Goal: Task Accomplishment & Management: Manage account settings

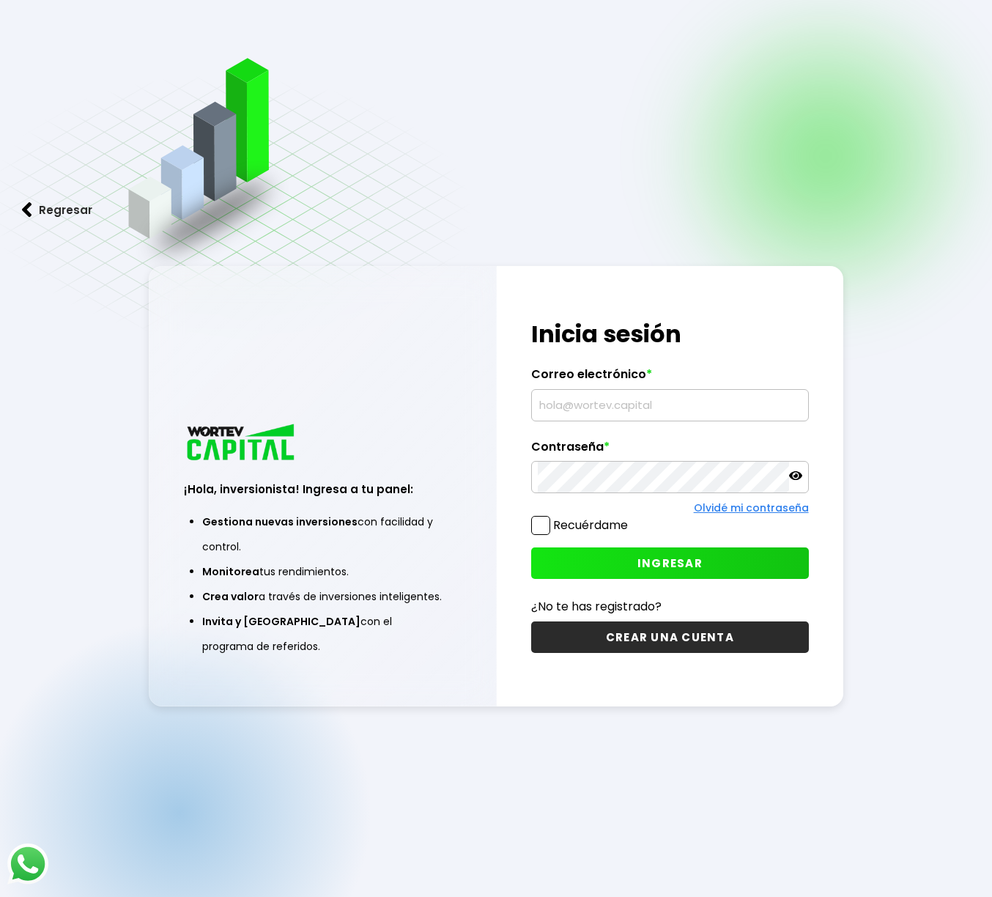
click at [612, 404] on input "text" at bounding box center [670, 405] width 264 height 31
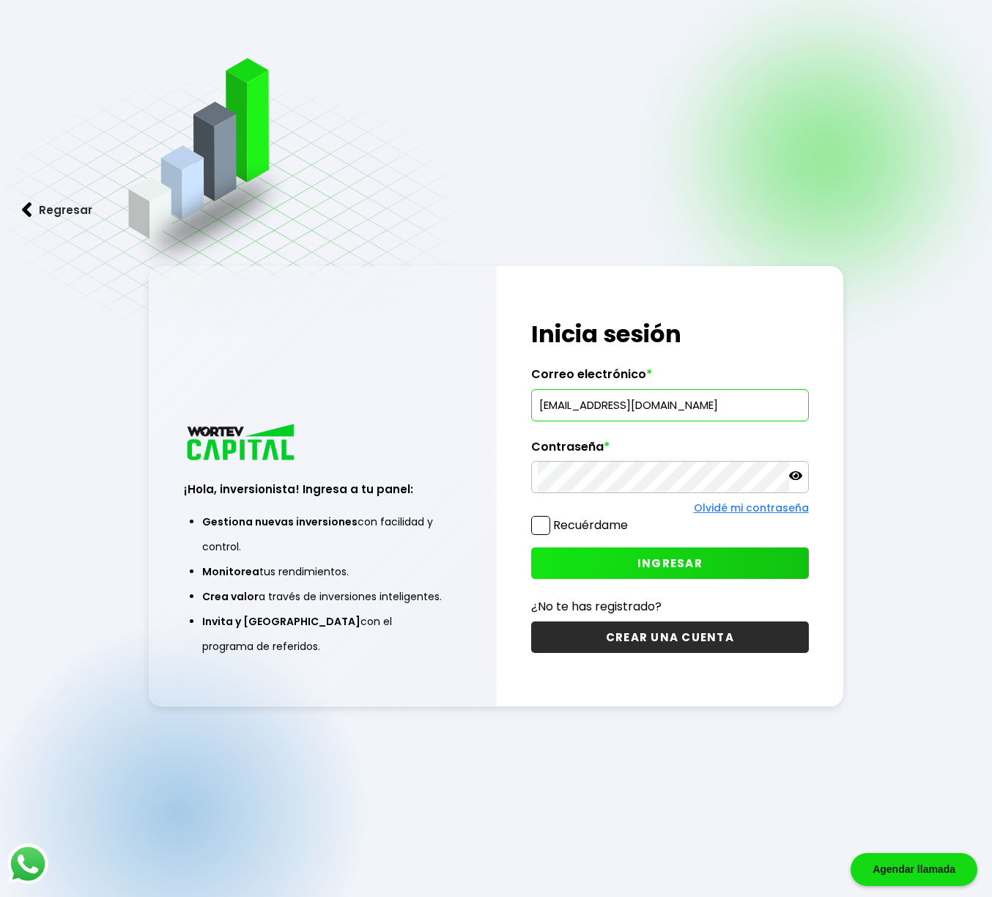
type input "[EMAIL_ADDRESS][DOMAIN_NAME]"
click at [632, 562] on button "INGRESAR" at bounding box center [669, 563] width 277 height 32
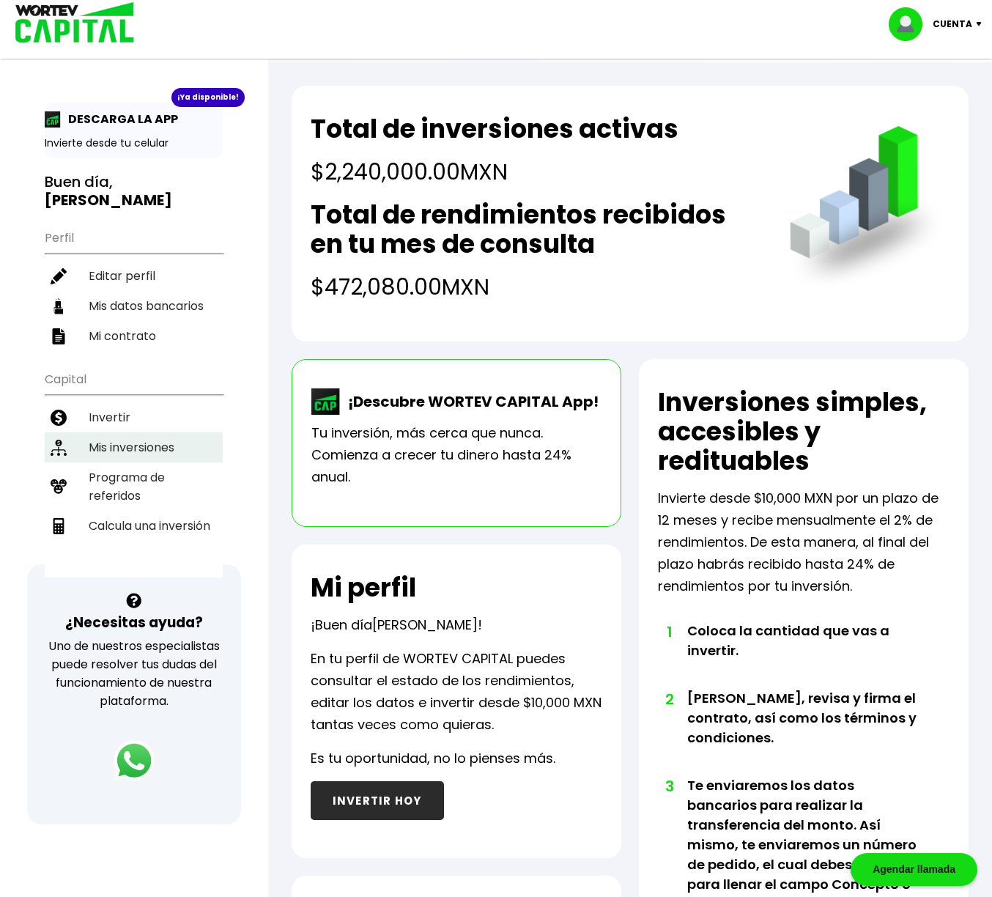
click at [139, 437] on li "Mis inversiones" at bounding box center [134, 447] width 178 height 30
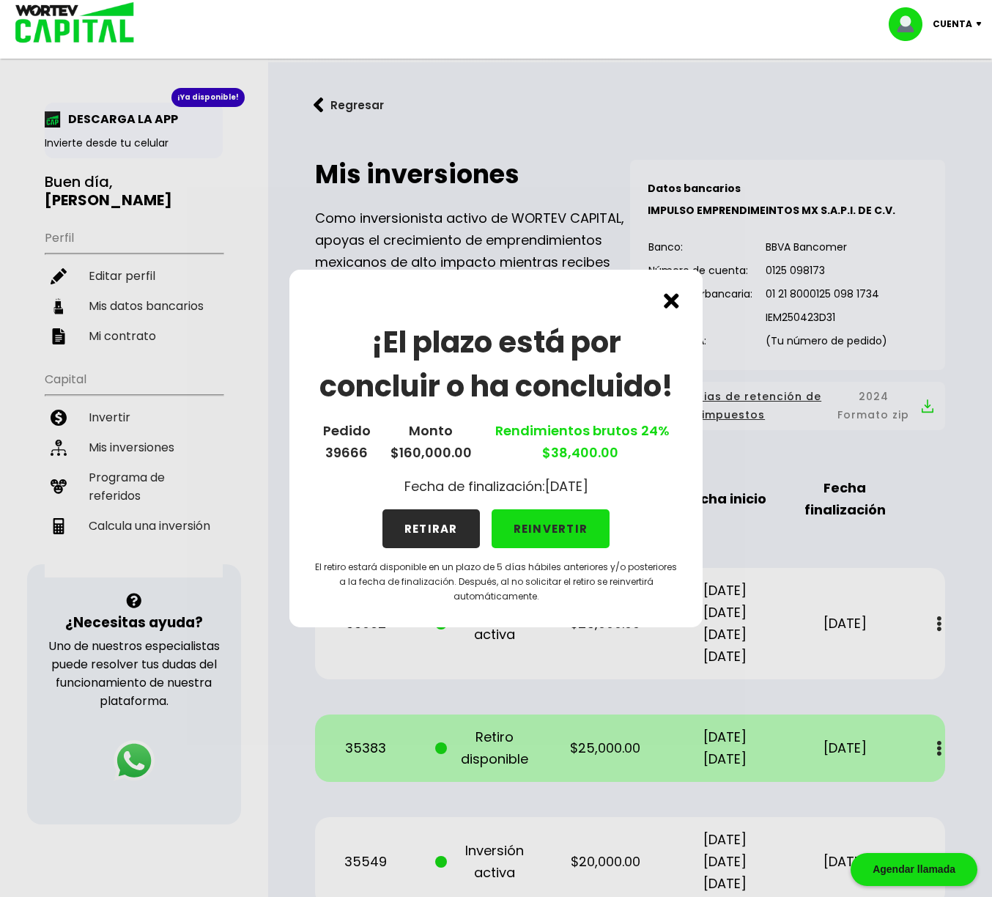
click at [433, 528] on button "RETIRAR" at bounding box center [430, 528] width 97 height 39
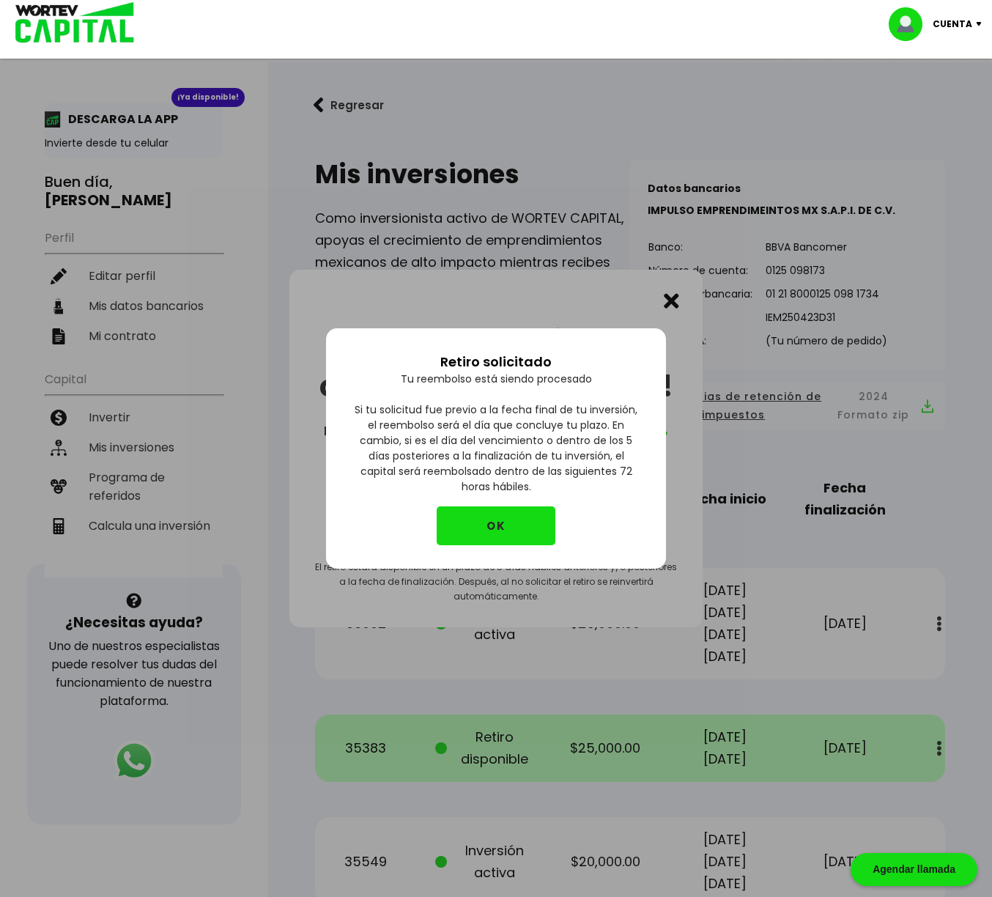
click at [458, 520] on button "OK" at bounding box center [496, 525] width 119 height 39
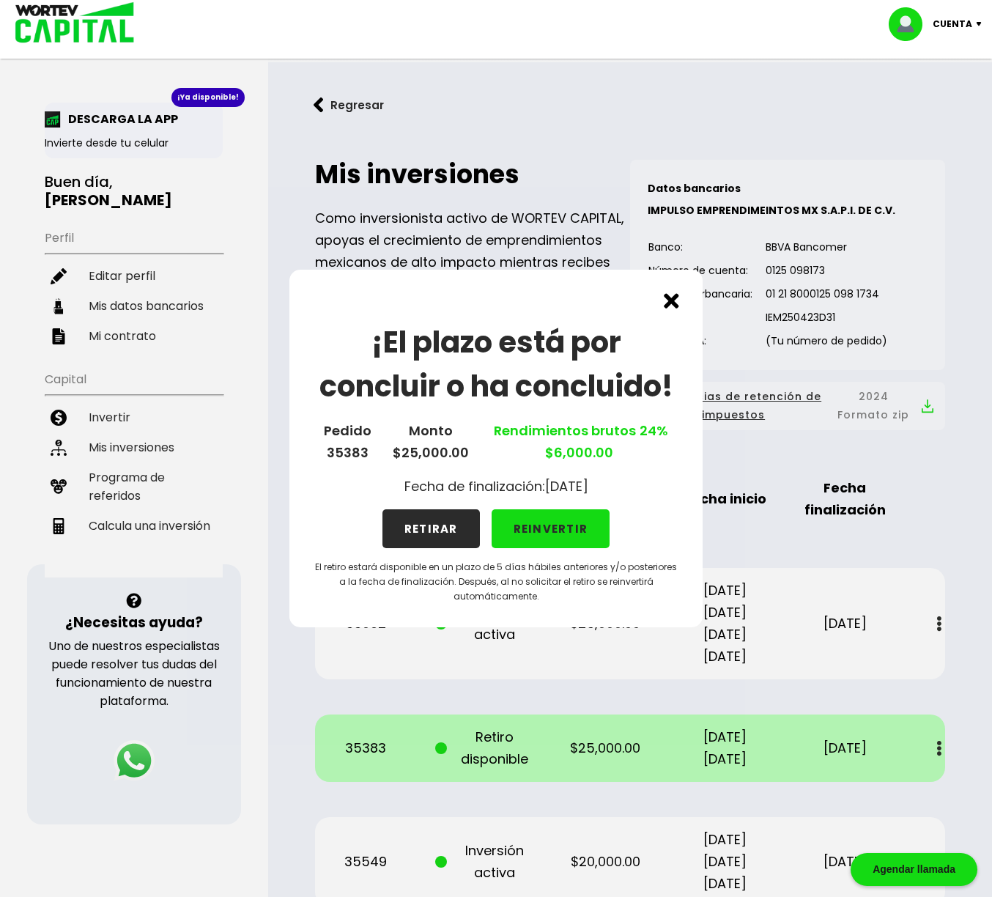
click at [428, 536] on button "RETIRAR" at bounding box center [430, 528] width 97 height 39
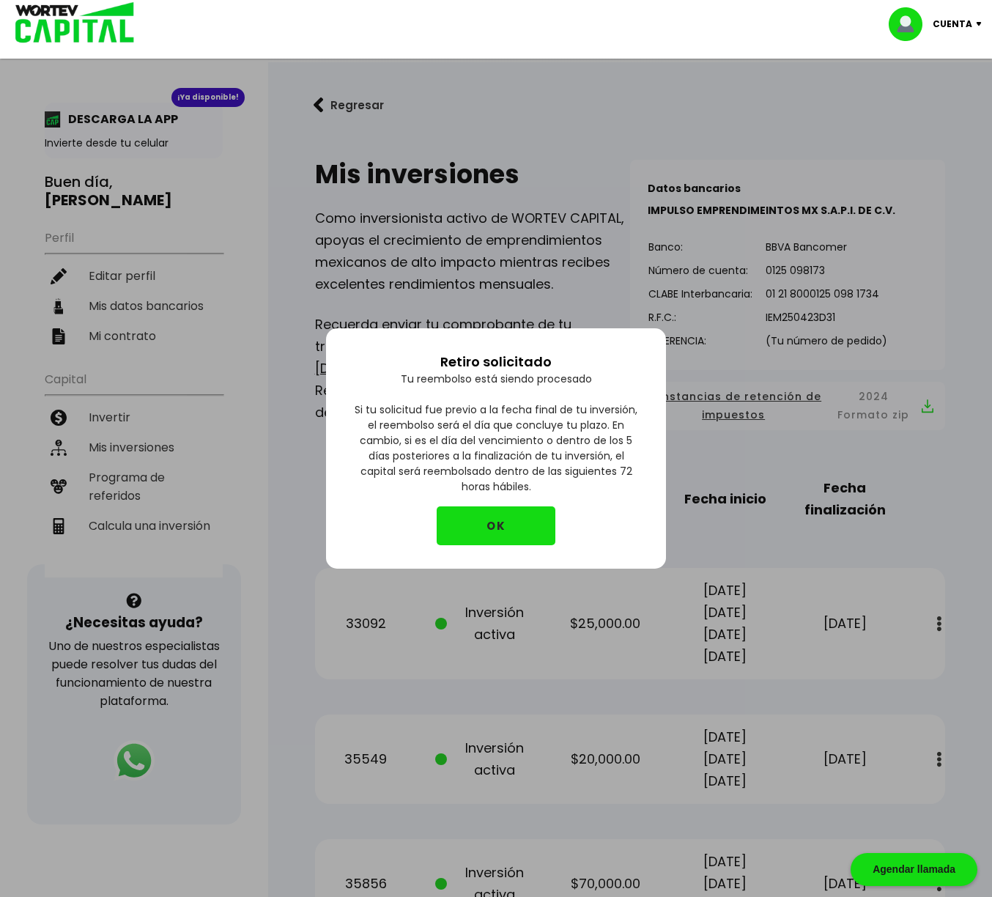
click at [489, 533] on button "OK" at bounding box center [496, 525] width 119 height 39
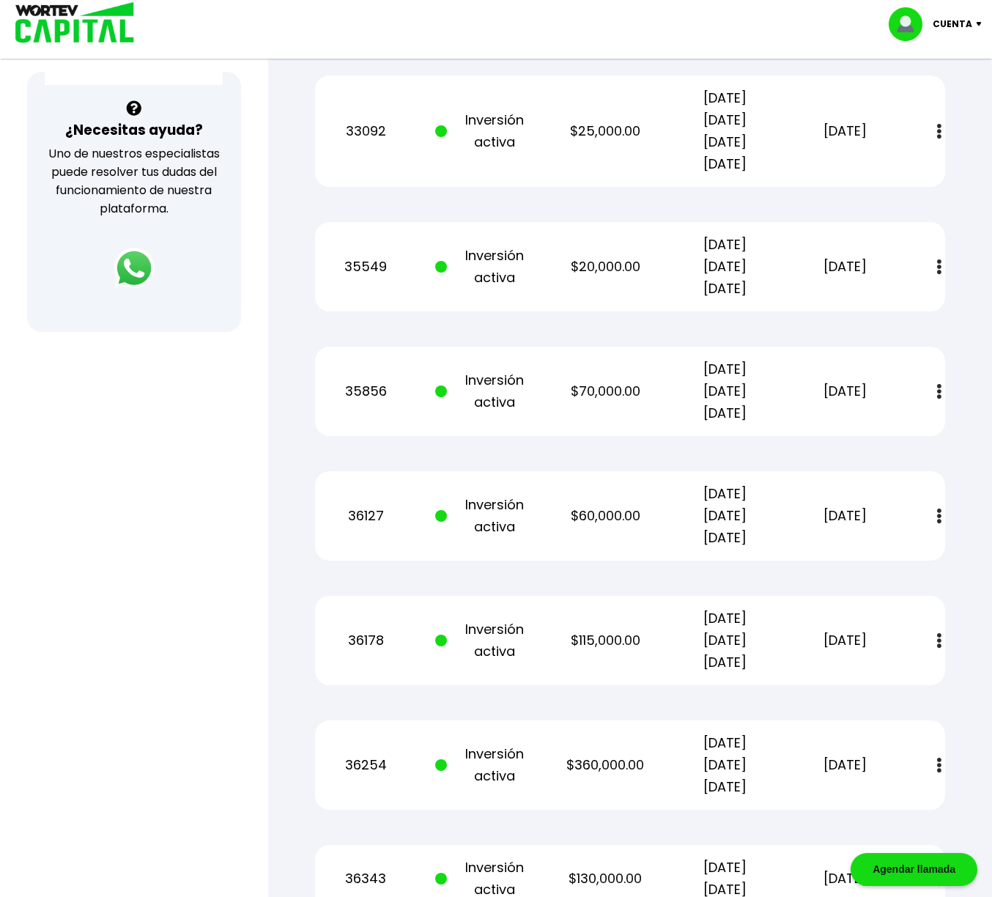
scroll to position [500, 0]
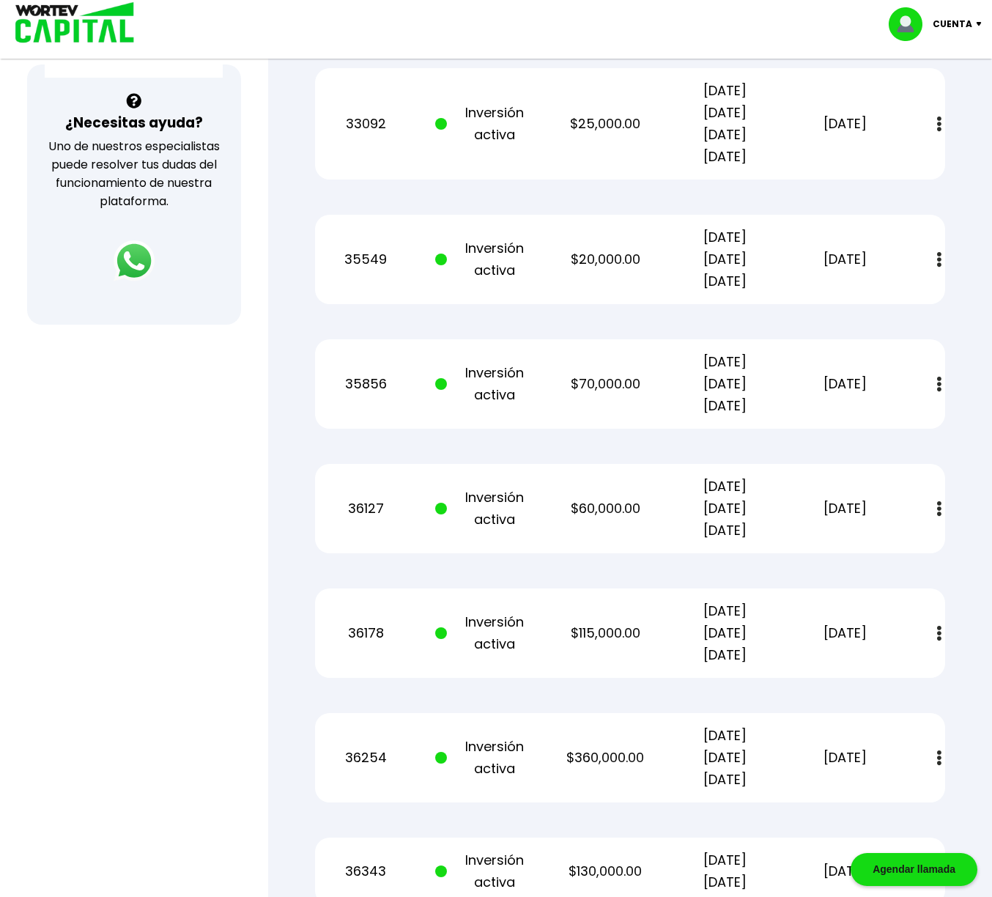
click at [939, 384] on img at bounding box center [939, 384] width 4 height 15
click at [908, 425] on img at bounding box center [904, 424] width 12 height 14
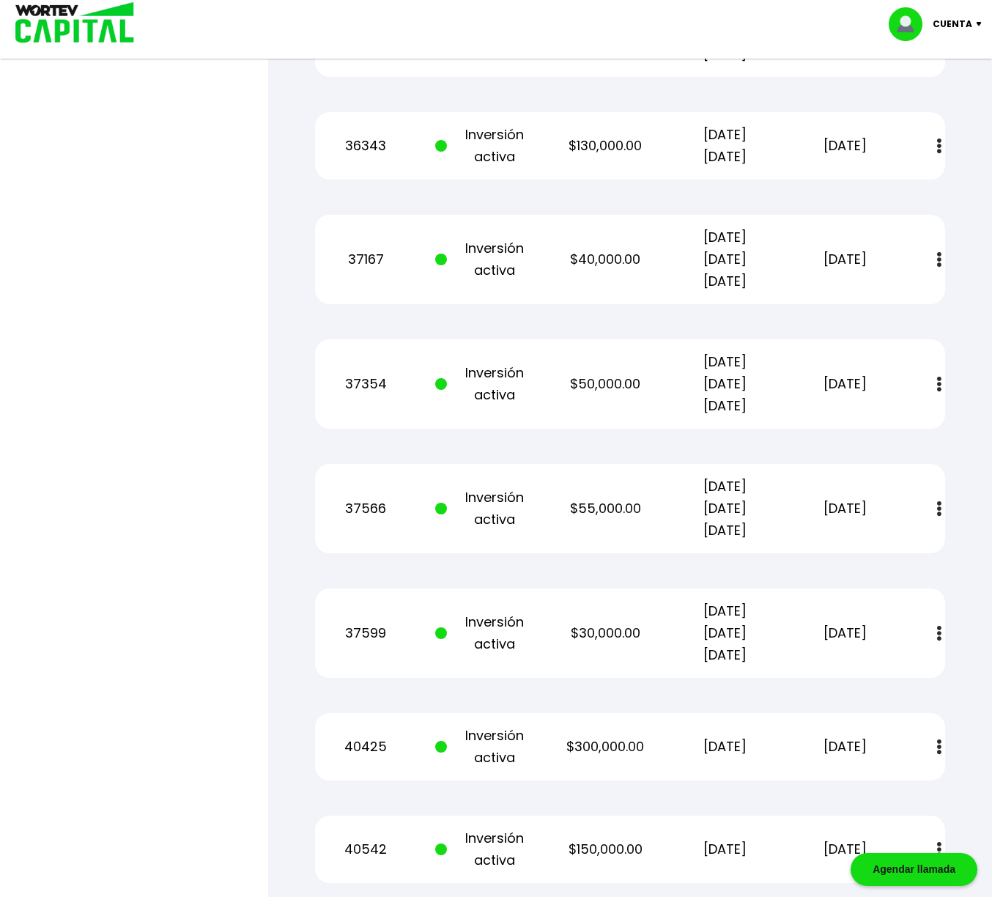
scroll to position [1227, 0]
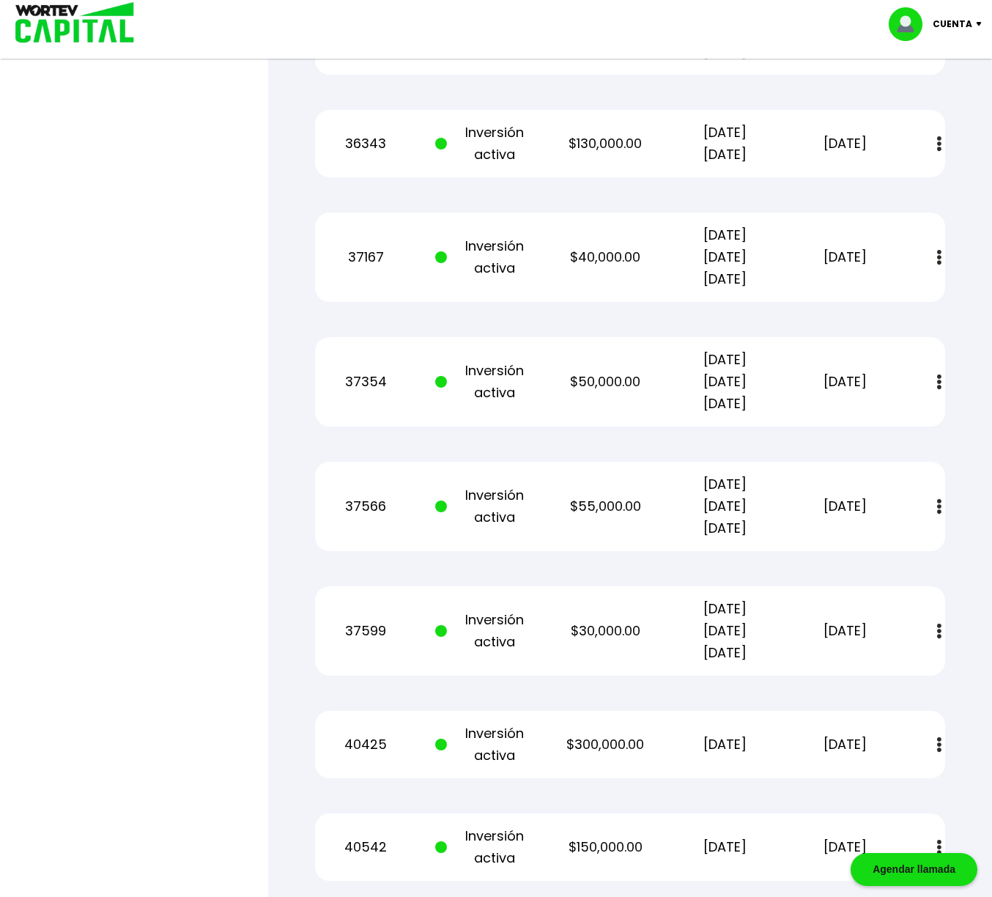
click at [939, 632] on img at bounding box center [939, 631] width 4 height 15
click at [909, 667] on img at bounding box center [904, 671] width 12 height 14
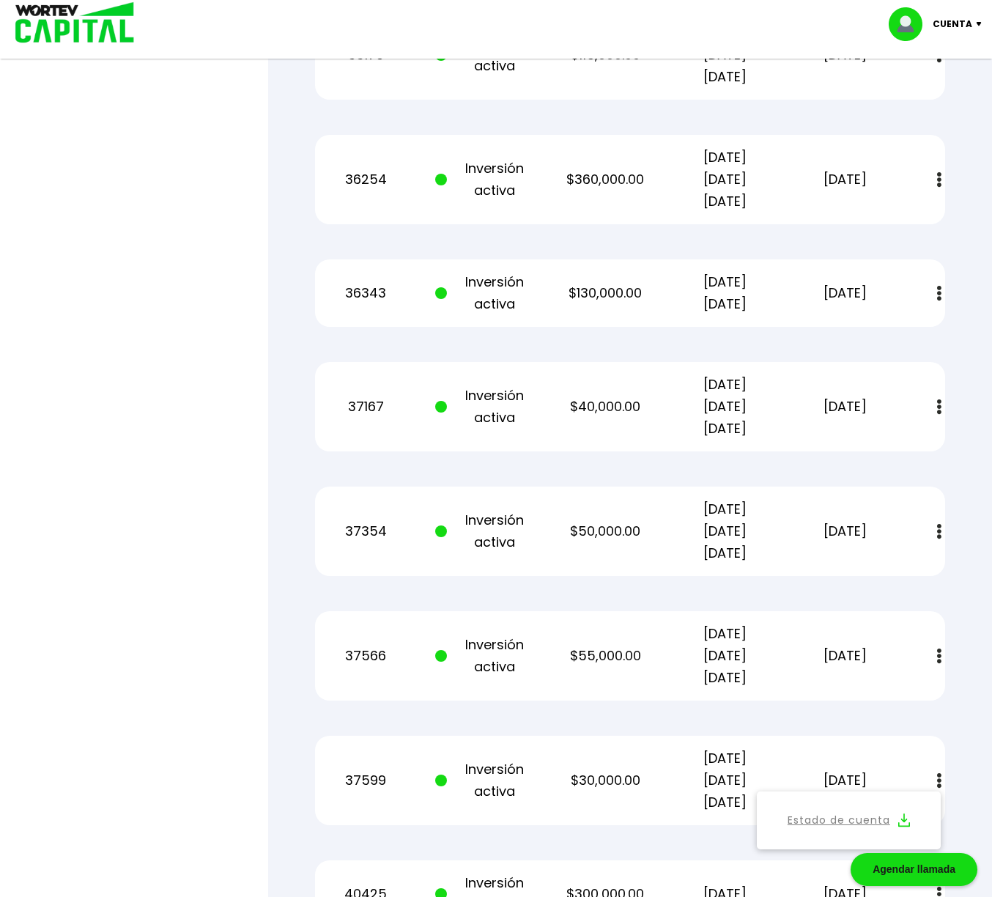
scroll to position [1067, 0]
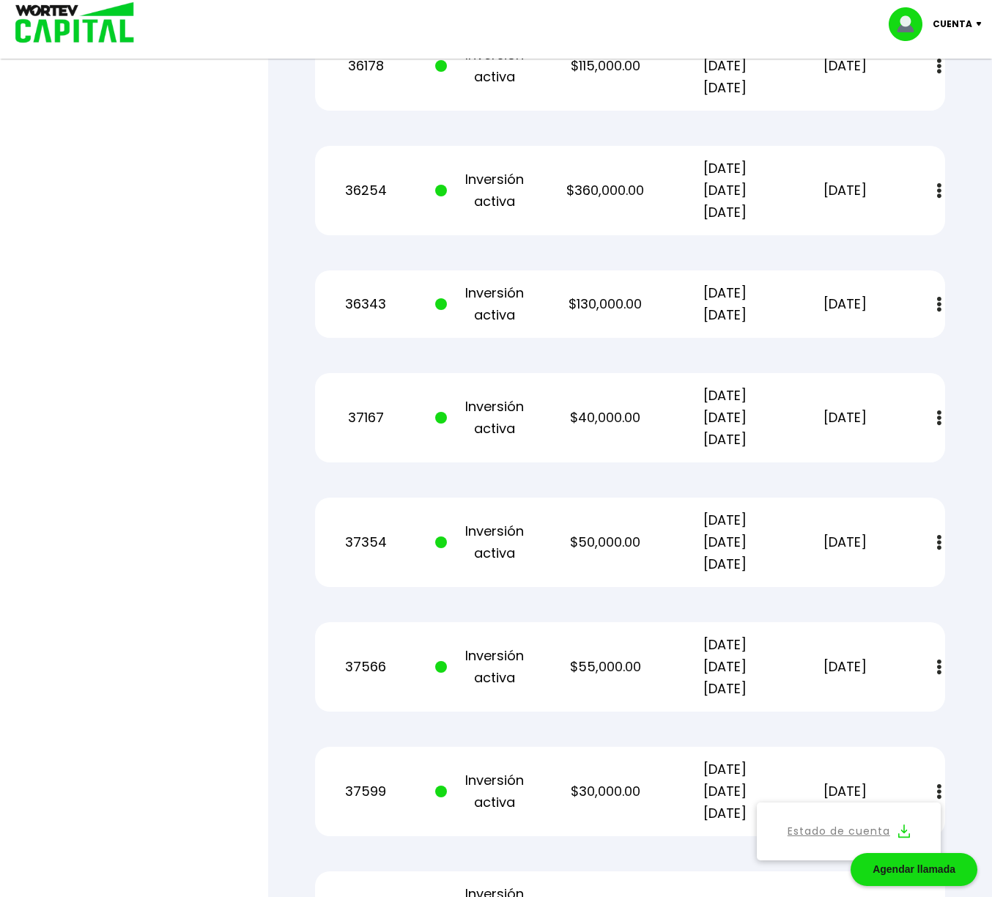
click at [977, 24] on img at bounding box center [982, 24] width 20 height 4
click at [974, 26] on div "Cuenta" at bounding box center [940, 24] width 103 height 34
click at [939, 100] on li "Cerrar sesión" at bounding box center [937, 98] width 117 height 30
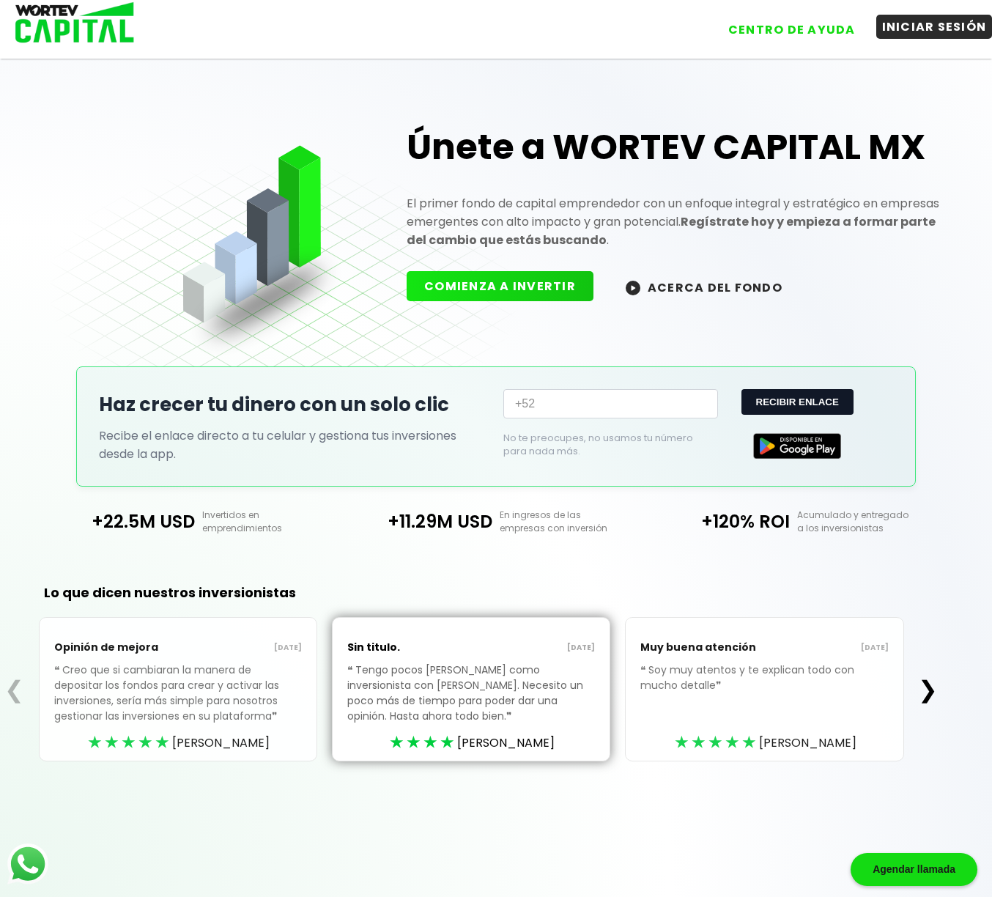
click at [936, 30] on button "INICIAR SESIÓN" at bounding box center [934, 27] width 117 height 24
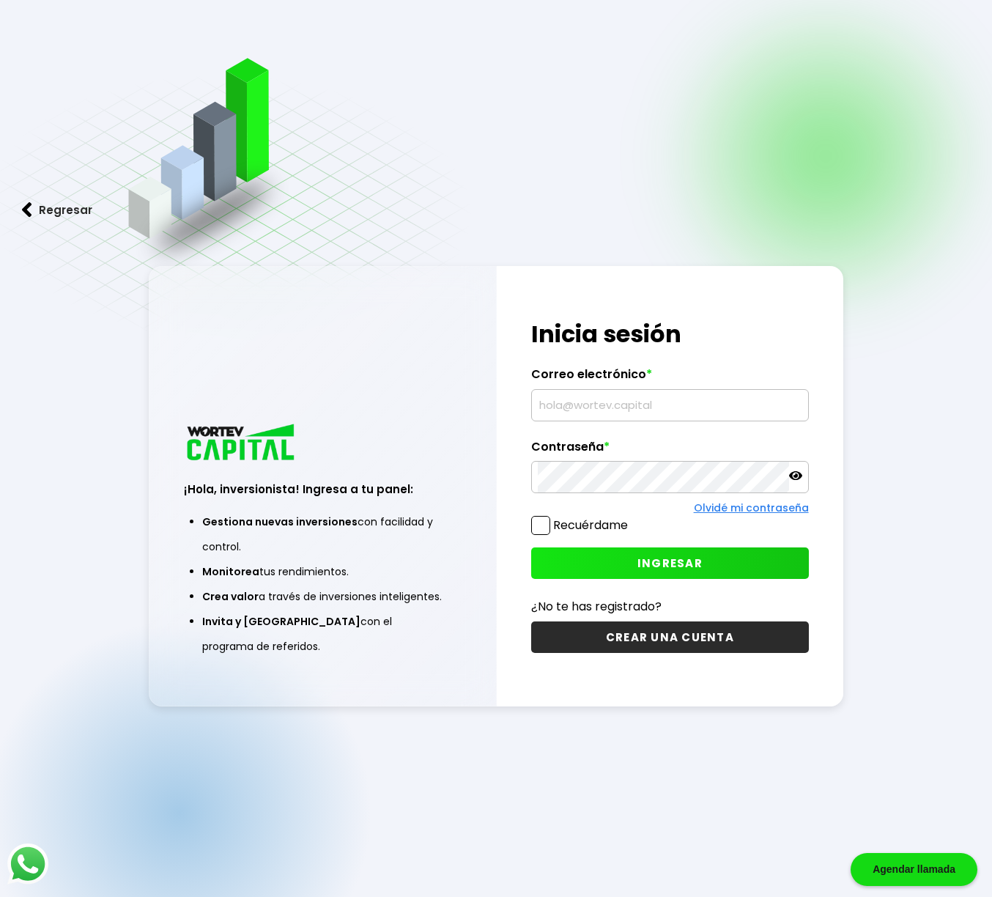
click at [596, 410] on input "text" at bounding box center [670, 405] width 264 height 31
type input "[EMAIL_ADDRESS][DOMAIN_NAME]"
click at [615, 568] on button "INGRESAR" at bounding box center [669, 563] width 277 height 32
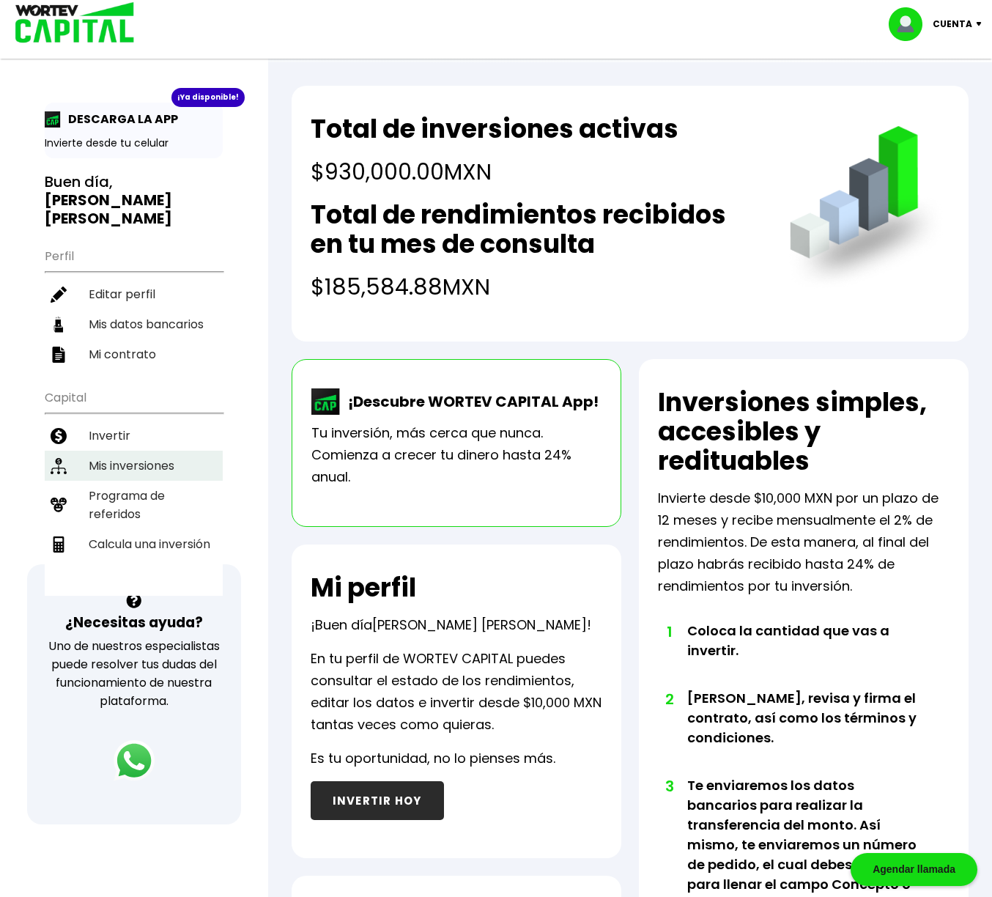
click at [129, 451] on li "Mis inversiones" at bounding box center [134, 466] width 178 height 30
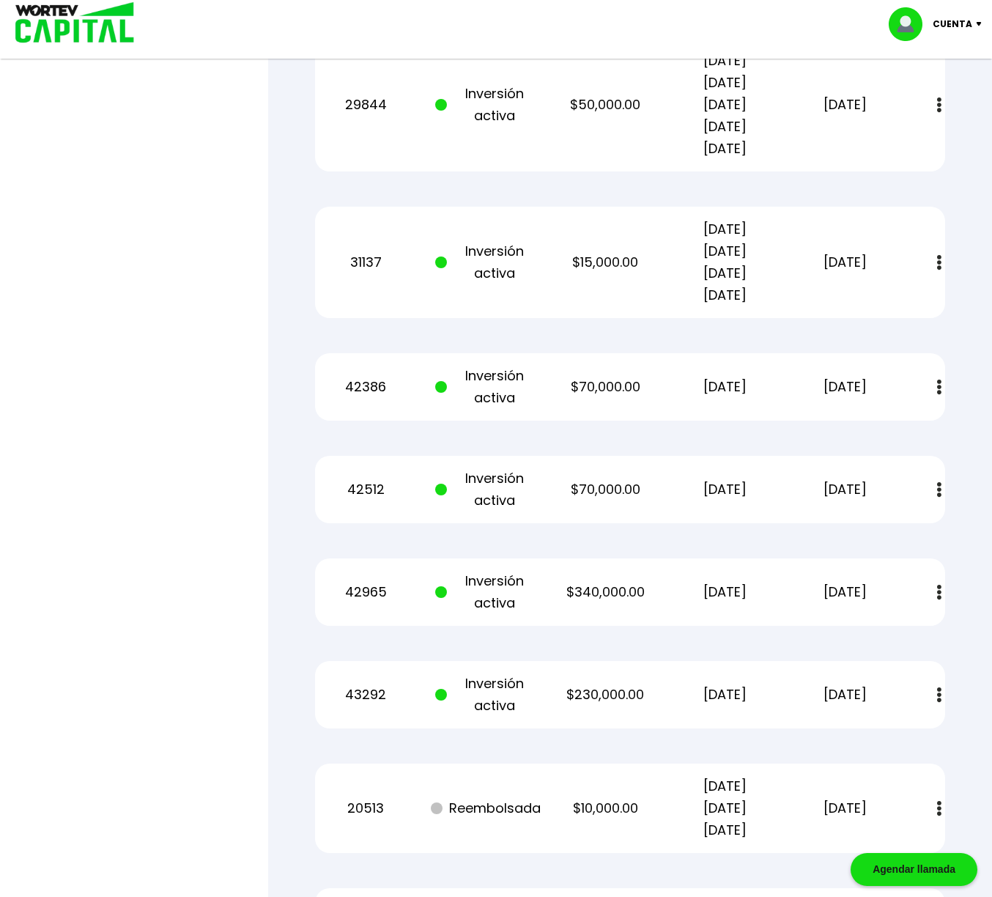
scroll to position [1249, 0]
click at [942, 588] on button at bounding box center [939, 591] width 21 height 32
click at [903, 632] on img at bounding box center [904, 631] width 12 height 14
click at [973, 23] on img at bounding box center [982, 24] width 20 height 4
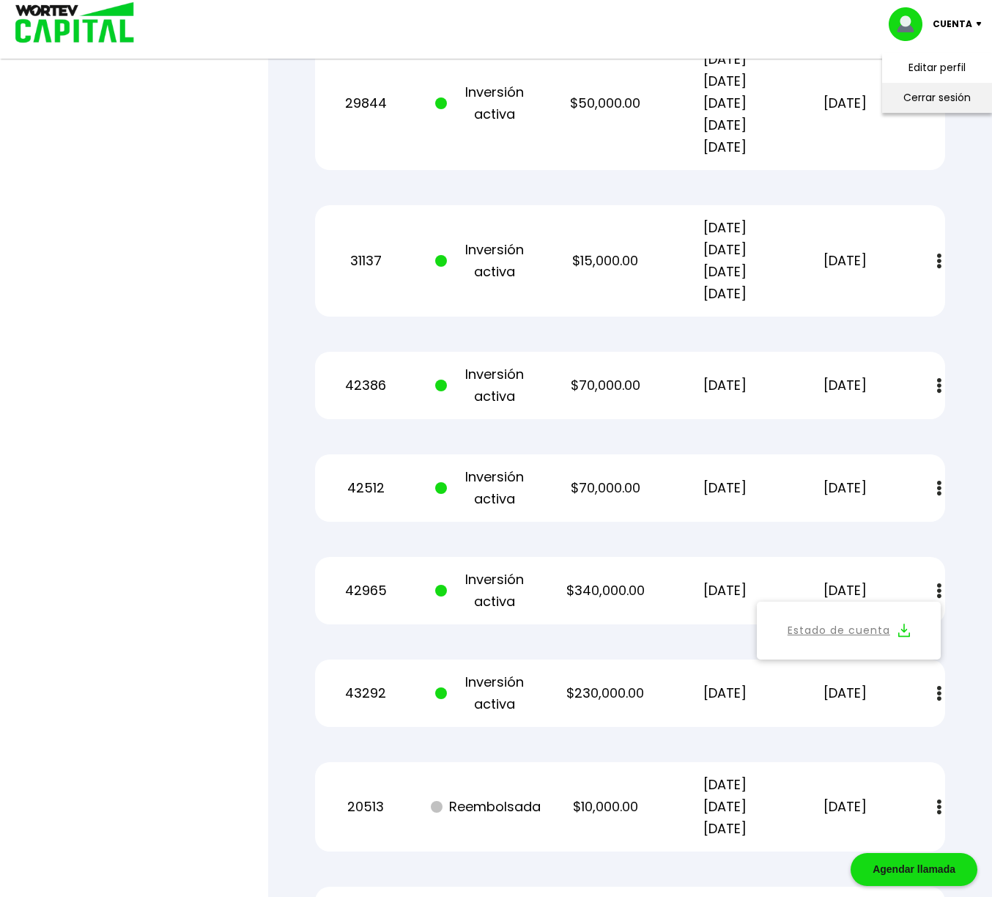
click at [949, 100] on li "Cerrar sesión" at bounding box center [937, 98] width 117 height 30
